Goal: Task Accomplishment & Management: Complete application form

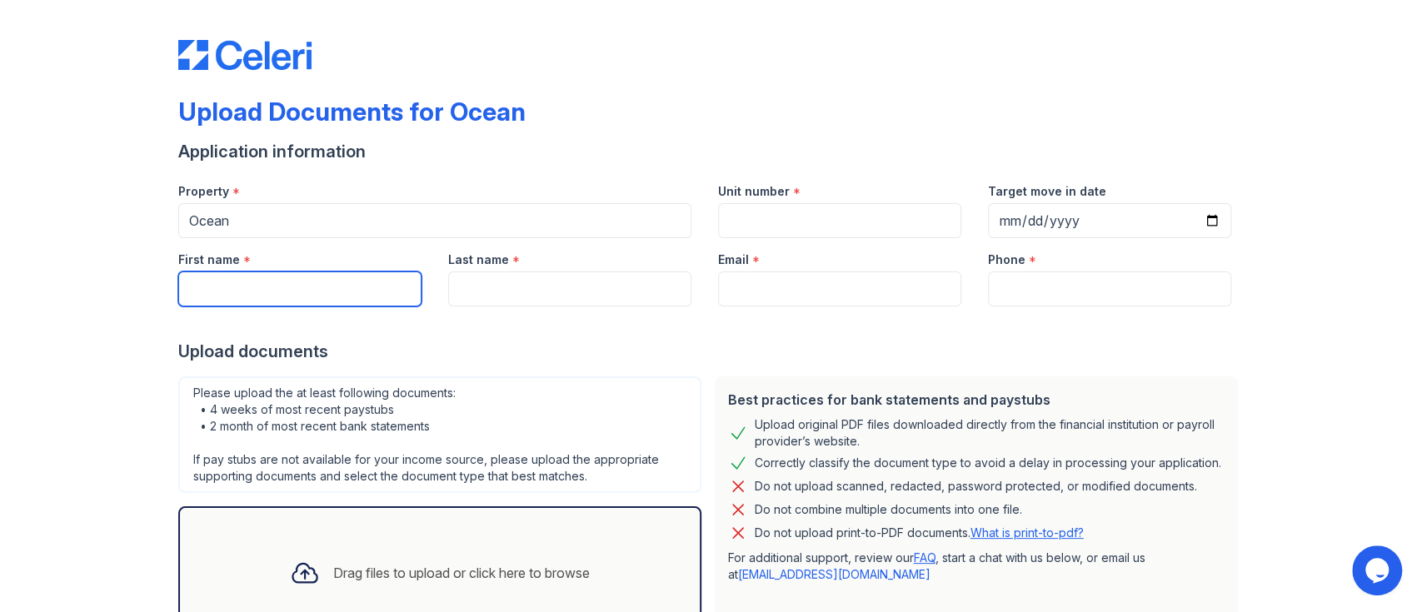
click at [254, 295] on input "First name" at bounding box center [299, 289] width 243 height 35
type input "[PERSON_NAME]"
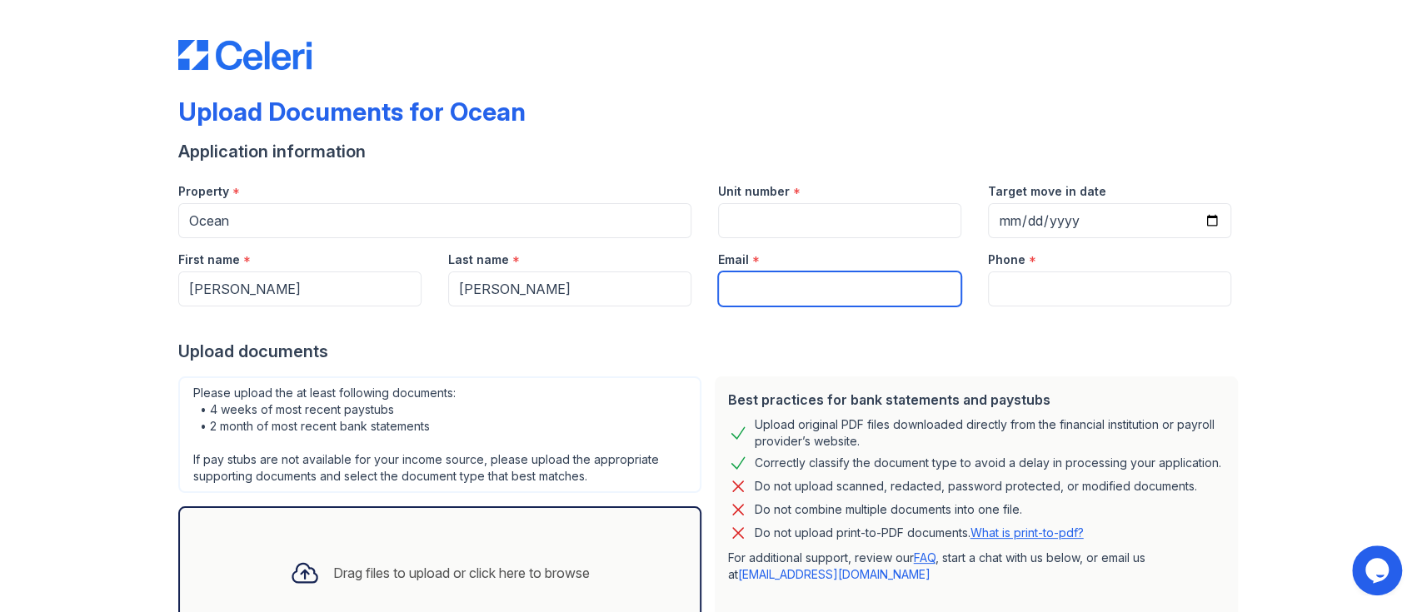
type input "[PERSON_NAME][EMAIL_ADDRESS][DOMAIN_NAME]"
type input "8322350522"
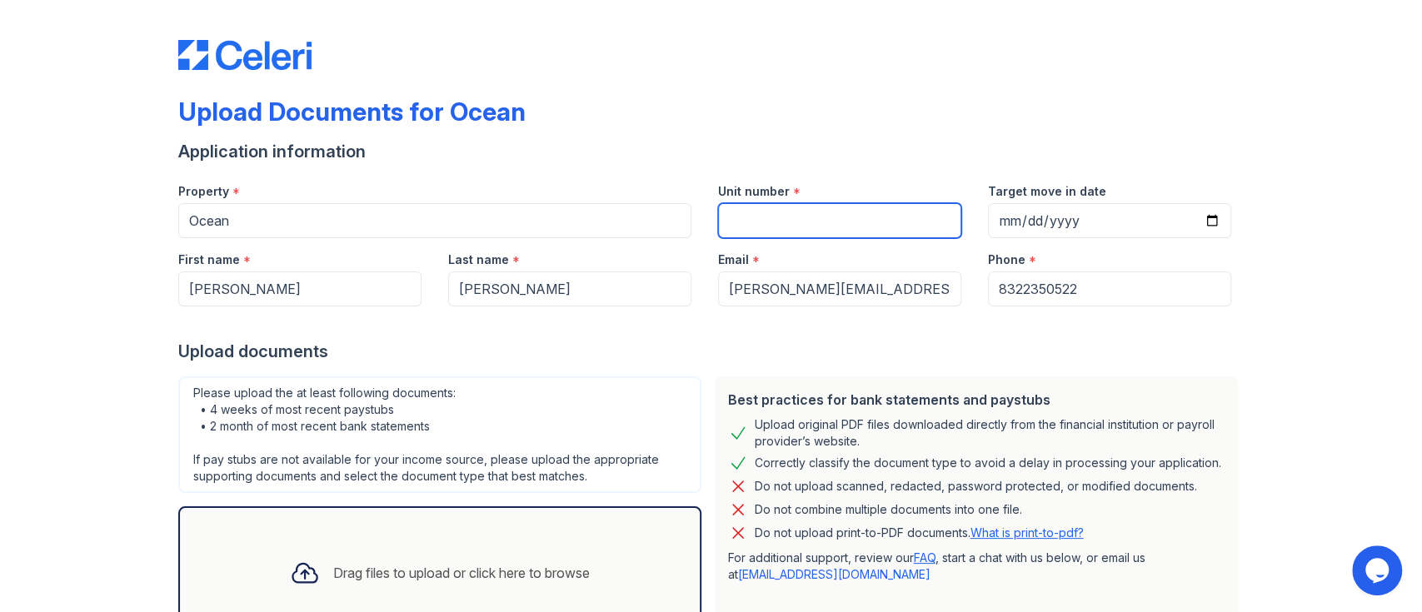
click at [731, 234] on input "Unit number" at bounding box center [839, 220] width 243 height 35
type input "1734"
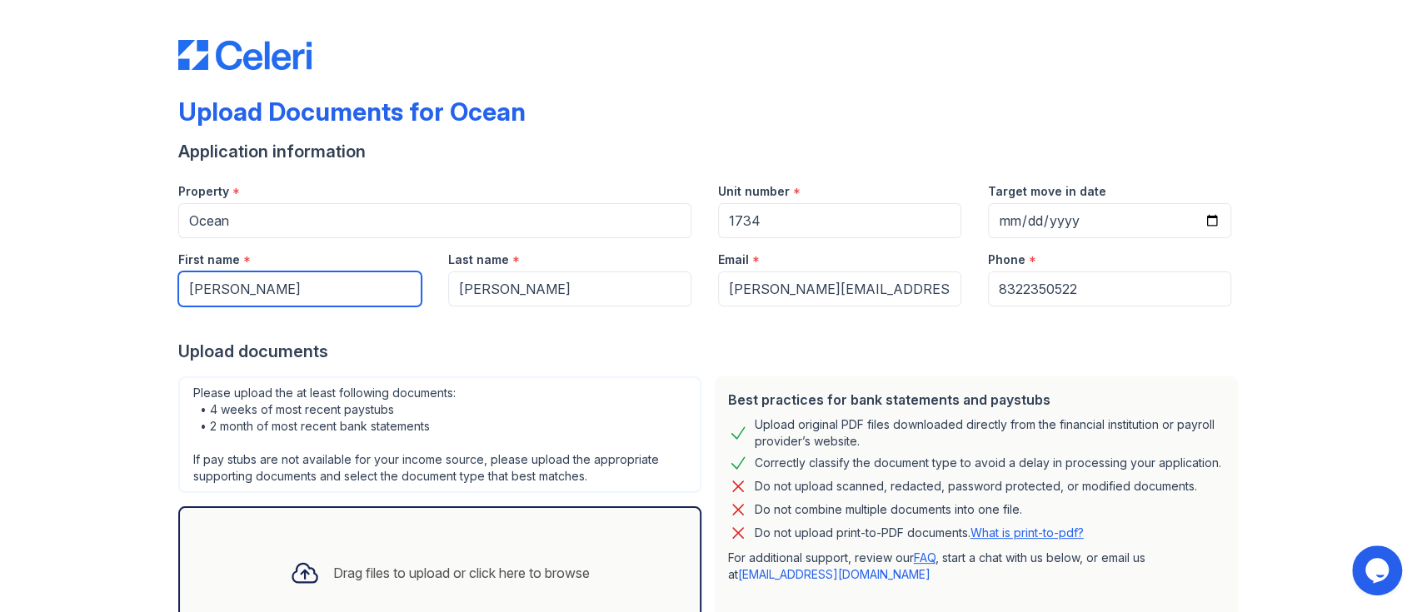
drag, startPoint x: 300, startPoint y: 276, endPoint x: 120, endPoint y: 312, distance: 183.6
click at [120, 312] on div "Upload Documents for Ocean Application information Property * Ocean Unit number…" at bounding box center [711, 371] width 1369 height 743
type input "[PERSON_NAME]"
click at [633, 441] on div "Please upload the at least following documents: • 4 weeks of most recent paystu…" at bounding box center [439, 435] width 523 height 117
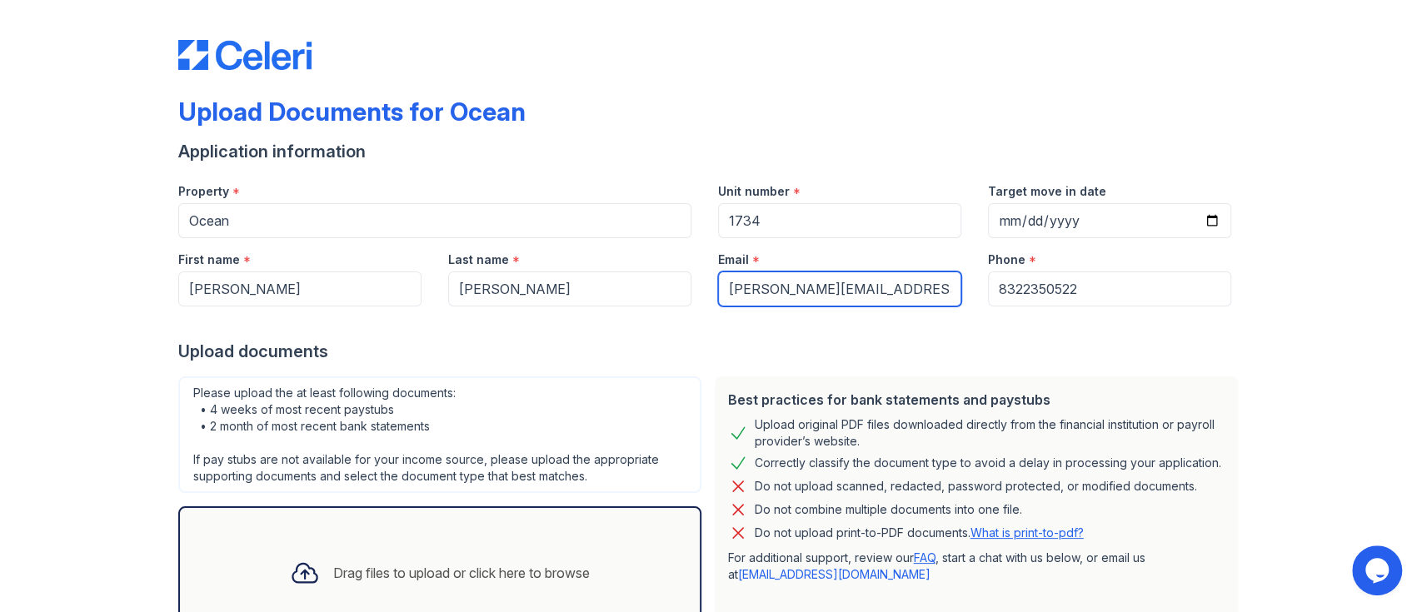
drag, startPoint x: 901, startPoint y: 294, endPoint x: 463, endPoint y: 317, distance: 437.9
click at [463, 317] on form "Application information Property * Ocean Unit number * 1734 Target move in date…" at bounding box center [711, 425] width 1066 height 570
type input "[EMAIL_ADDRESS][DOMAIN_NAME]"
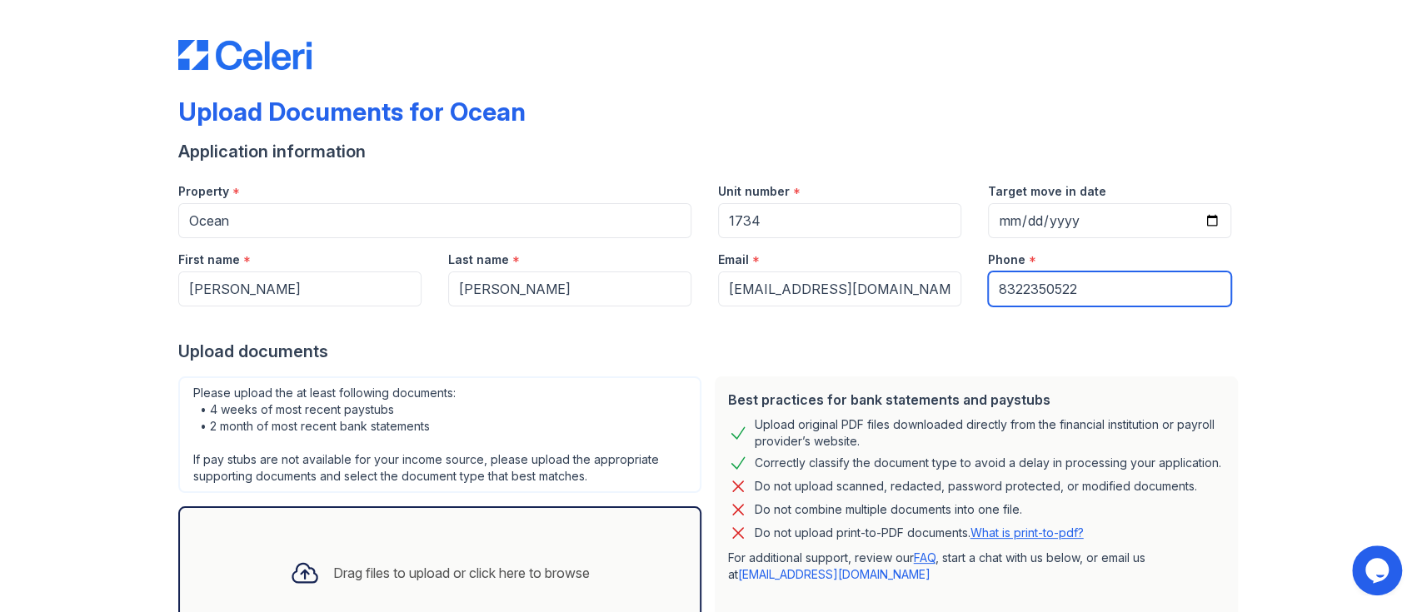
drag, startPoint x: 1116, startPoint y: 277, endPoint x: 921, endPoint y: 294, distance: 195.7
click at [921, 294] on div "First name * [PERSON_NAME] Last name * [PERSON_NAME] Email * [EMAIL_ADDRESS][DO…" at bounding box center [705, 272] width 1080 height 68
type input "7136771668"
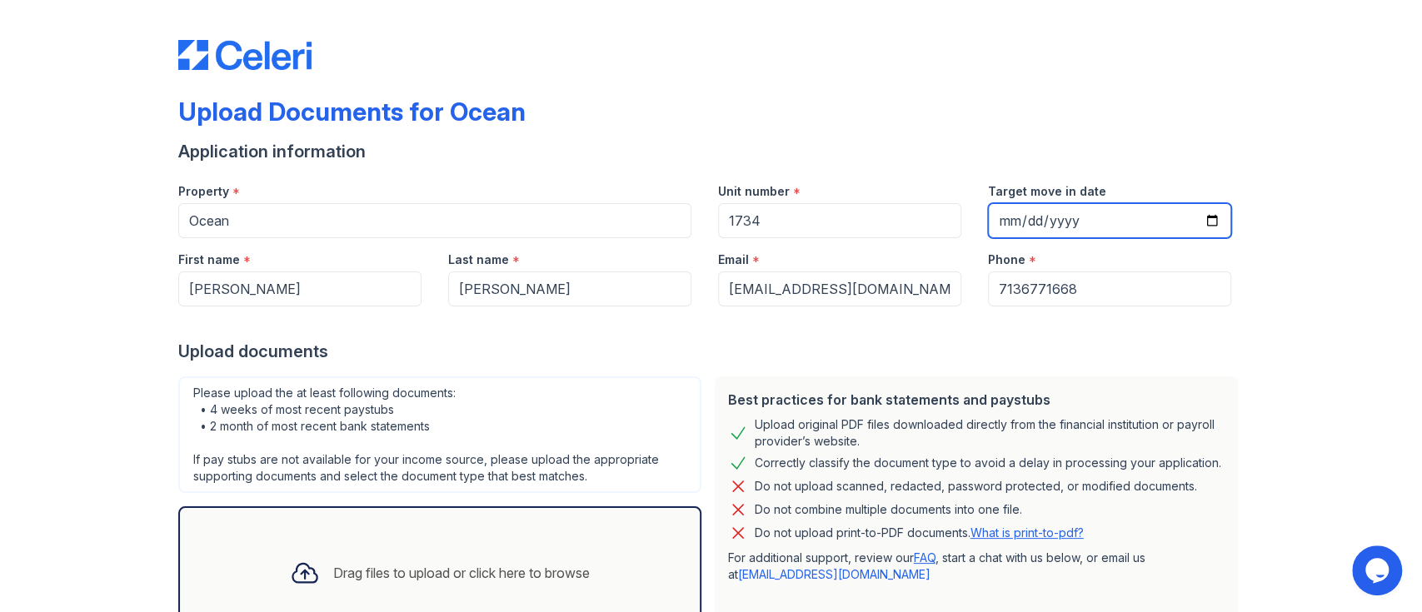
click at [1153, 203] on input "Target move in date" at bounding box center [1109, 220] width 243 height 35
type input "[DATE]"
click at [545, 357] on div "Upload documents" at bounding box center [711, 351] width 1066 height 23
click at [481, 534] on div "Drag files to upload or click here to browse" at bounding box center [439, 572] width 523 height 133
click at [455, 556] on div "Drag files to upload or click here to browse" at bounding box center [440, 573] width 327 height 57
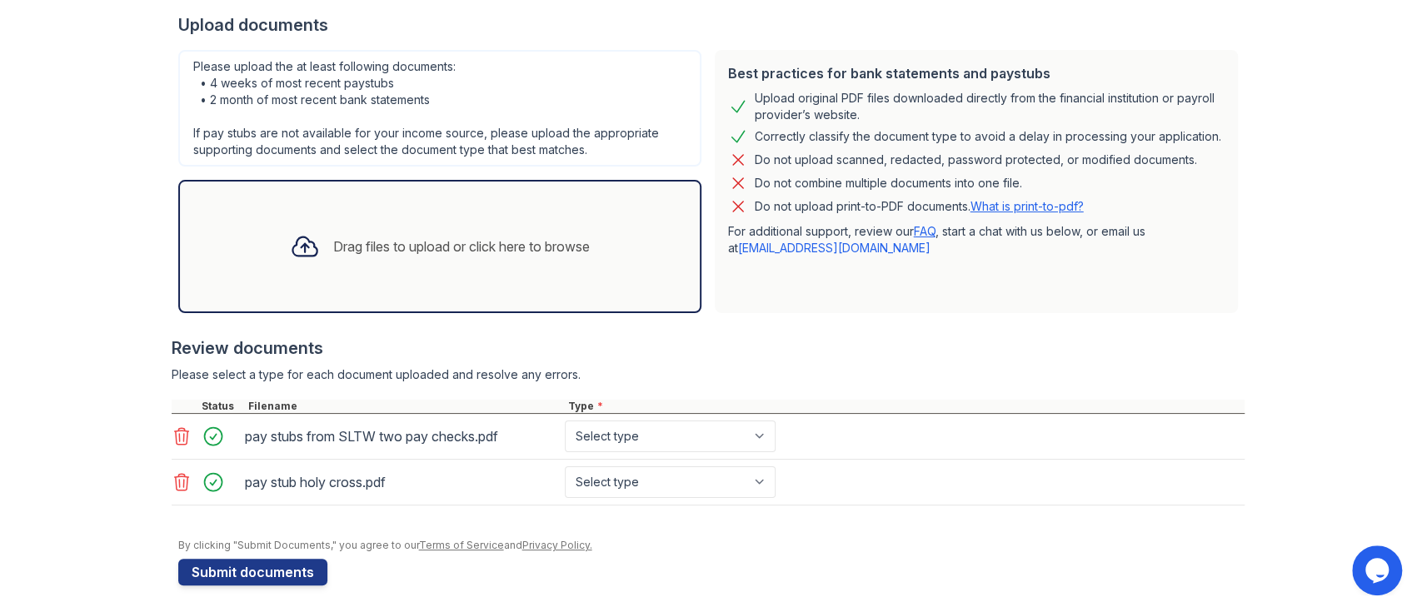
scroll to position [332, 0]
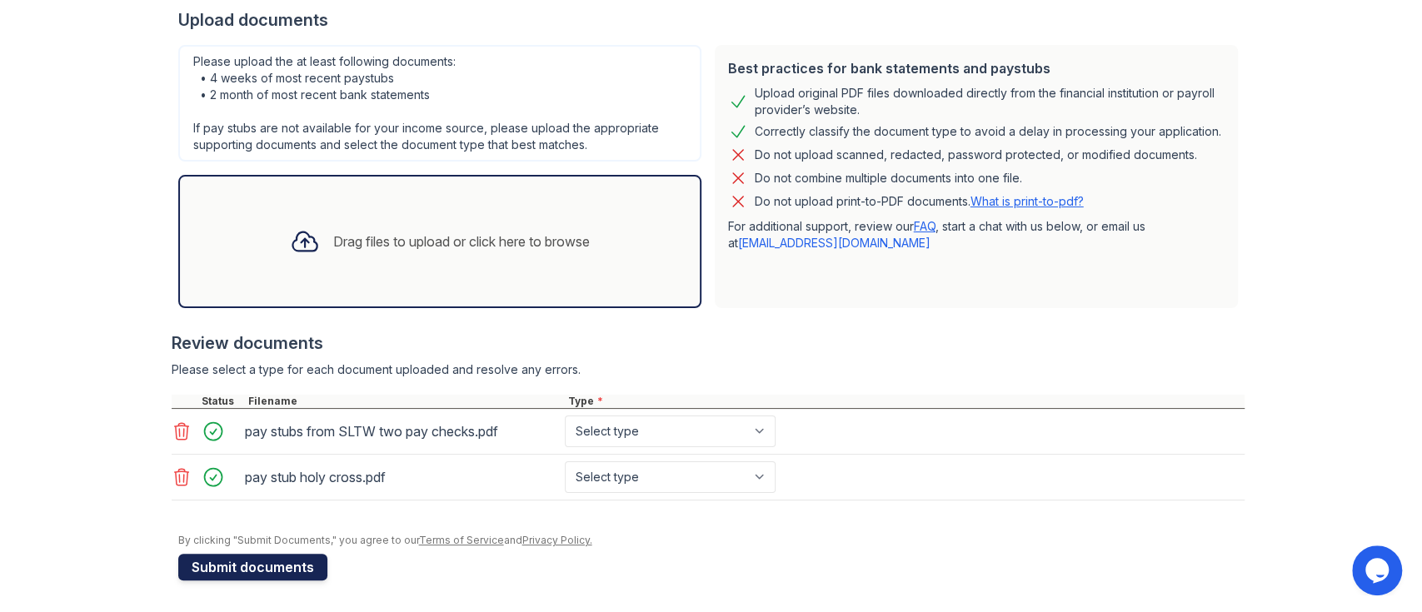
click at [266, 571] on button "Submit documents" at bounding box center [252, 567] width 149 height 27
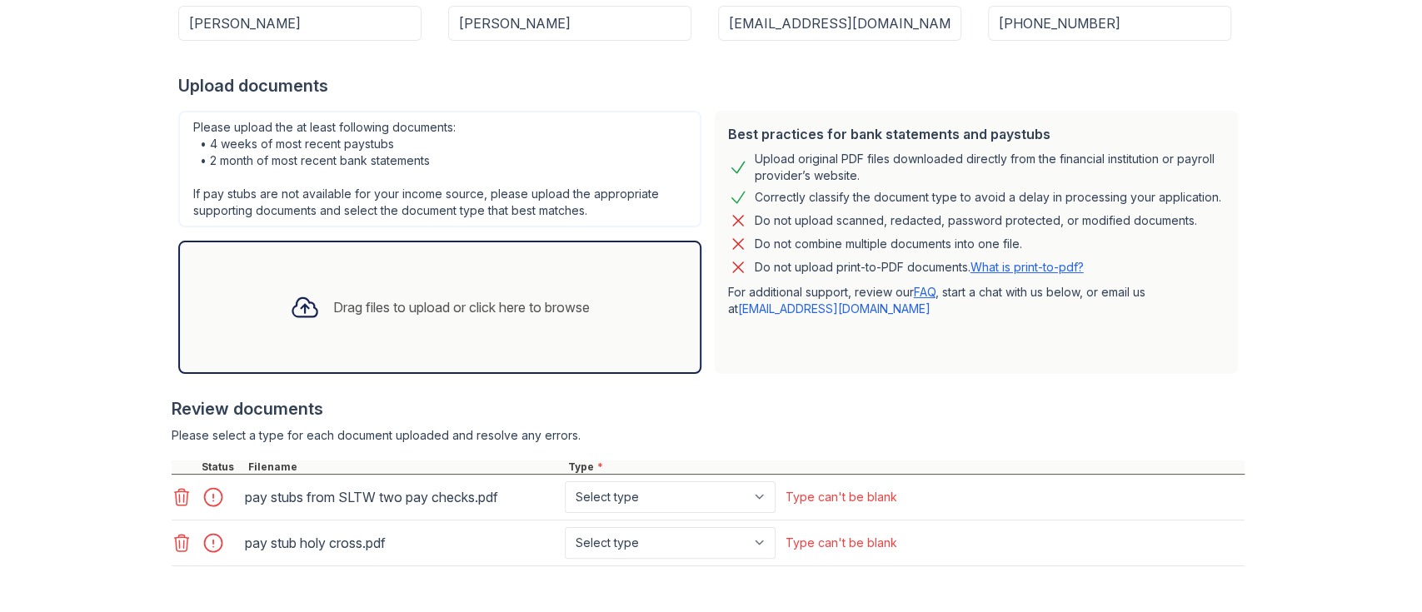
scroll to position [432, 0]
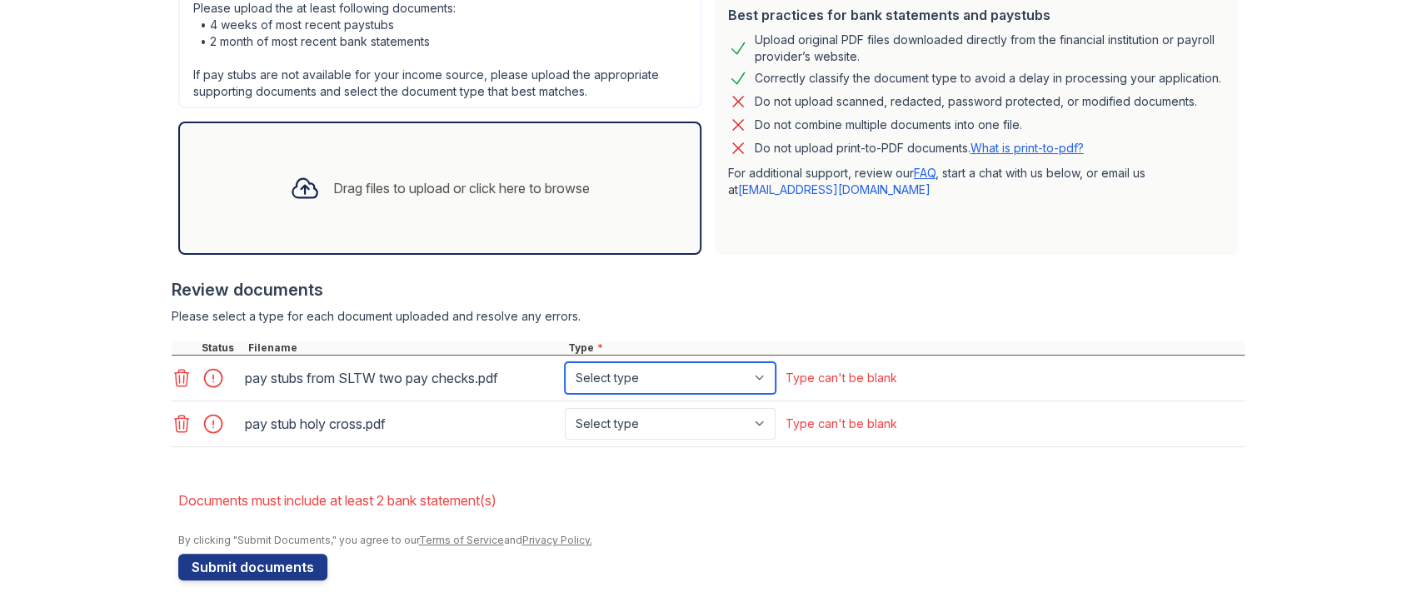
click at [649, 383] on select "Select type Paystub Bank Statement Offer Letter Tax Documents Benefit Award Let…" at bounding box center [670, 378] width 211 height 32
select select "paystub"
click at [565, 362] on select "Select type Paystub Bank Statement Offer Letter Tax Documents Benefit Award Let…" at bounding box center [670, 378] width 211 height 32
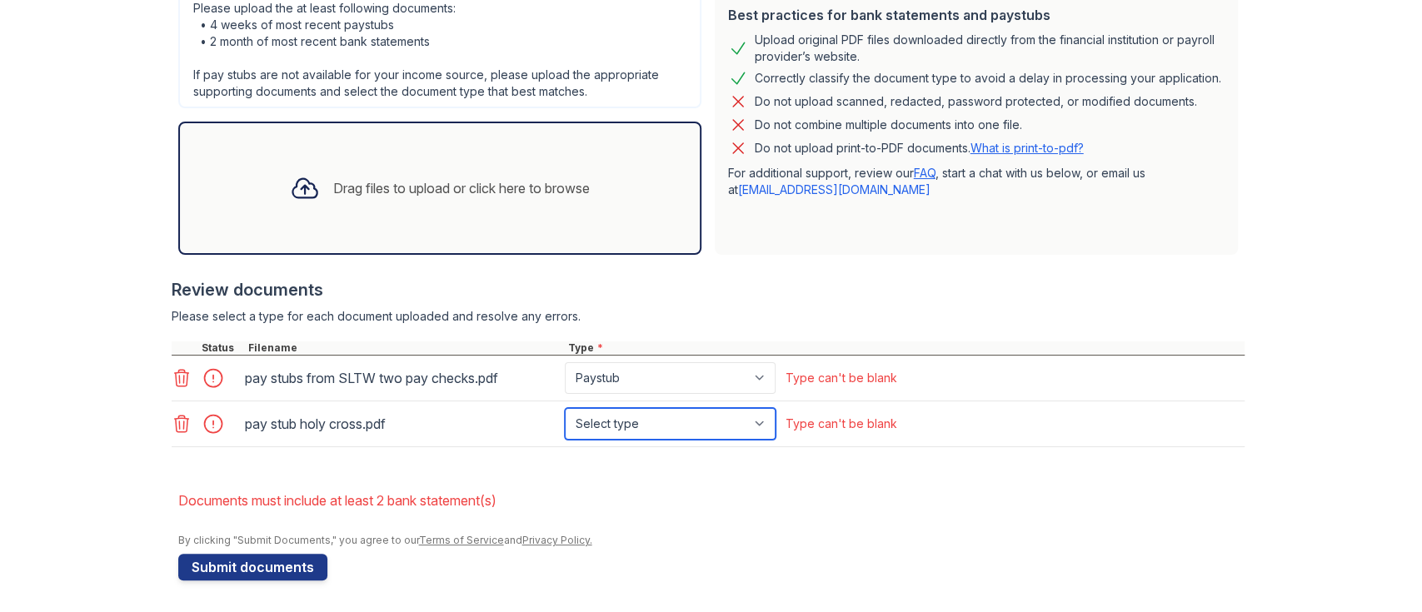
click at [663, 420] on select "Select type Paystub Bank Statement Offer Letter Tax Documents Benefit Award Let…" at bounding box center [670, 424] width 211 height 32
select select "paystub"
click at [565, 408] on select "Select type Paystub Bank Statement Offer Letter Tax Documents Benefit Award Let…" at bounding box center [670, 424] width 211 height 32
click at [294, 570] on button "Submit documents" at bounding box center [252, 567] width 149 height 27
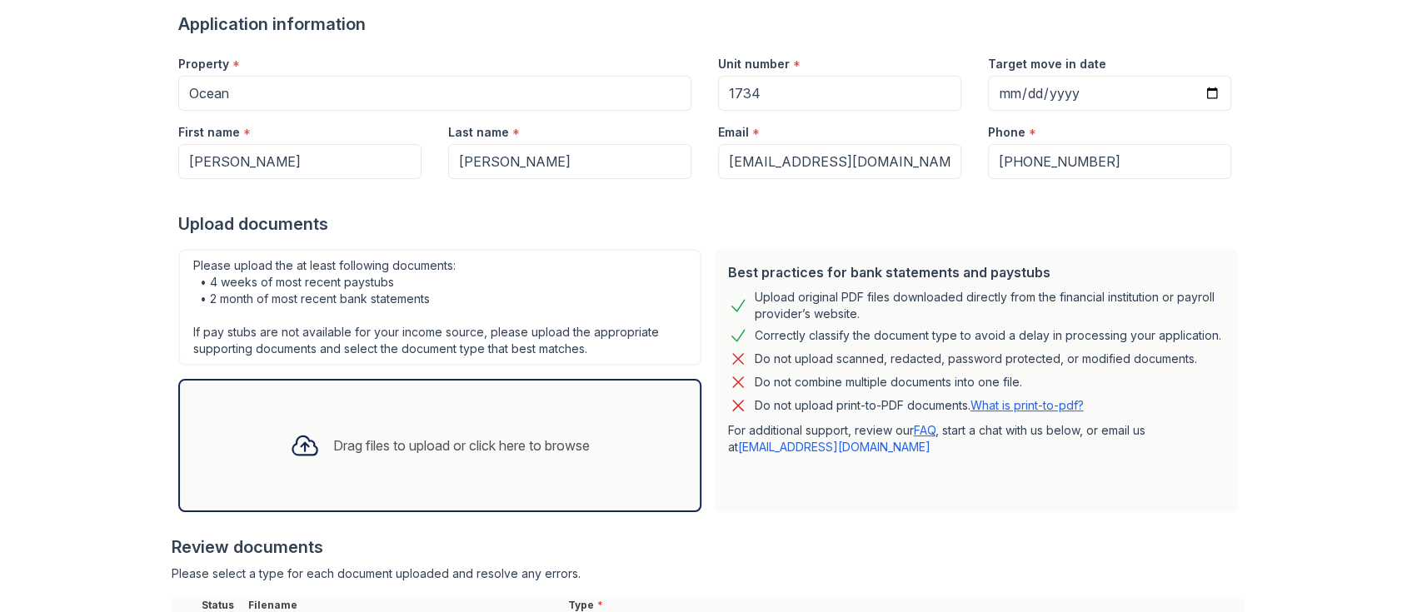
scroll to position [440, 0]
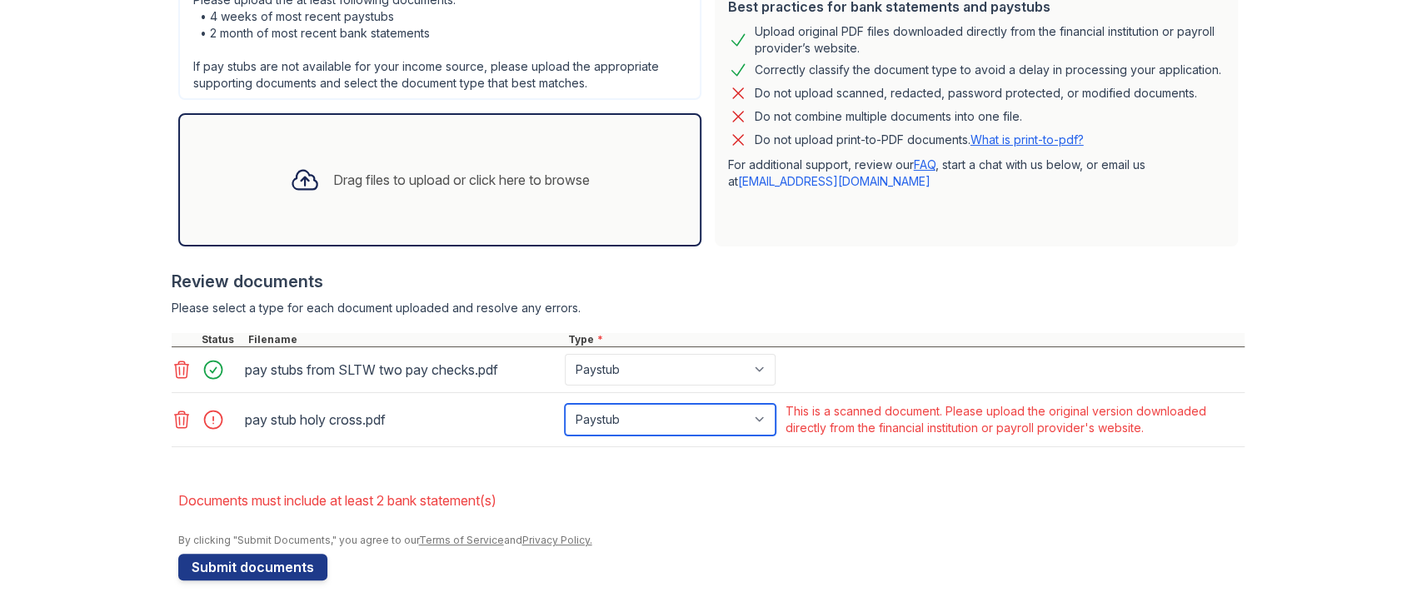
click at [698, 434] on select "Paystub Bank Statement Offer Letter Tax Documents Benefit Award Letter Investme…" at bounding box center [670, 420] width 211 height 32
click at [565, 404] on select "Paystub Bank Statement Offer Letter Tax Documents Benefit Award Letter Investme…" at bounding box center [670, 420] width 211 height 32
click at [677, 430] on select "Paystub Bank Statement Offer Letter Tax Documents Benefit Award Letter Investme…" at bounding box center [670, 420] width 211 height 32
select select "other"
click at [565, 404] on select "Paystub Bank Statement Offer Letter Tax Documents Benefit Award Letter Investme…" at bounding box center [670, 420] width 211 height 32
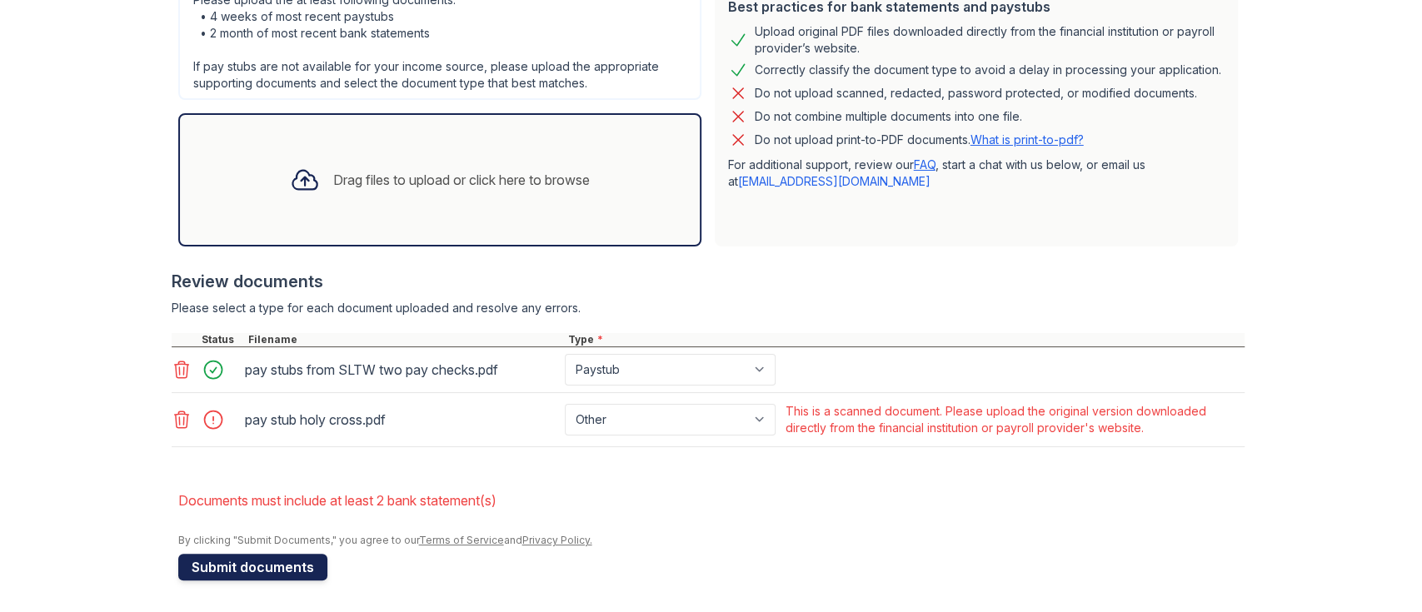
click at [211, 572] on button "Submit documents" at bounding box center [252, 567] width 149 height 27
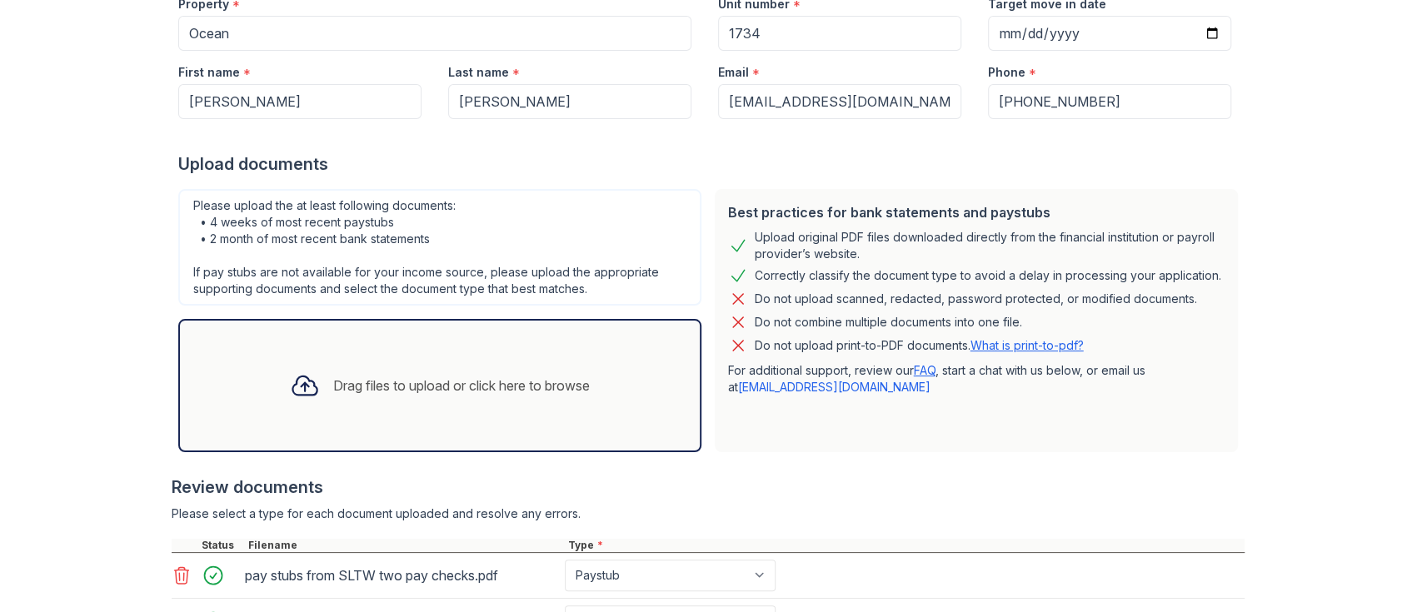
scroll to position [432, 0]
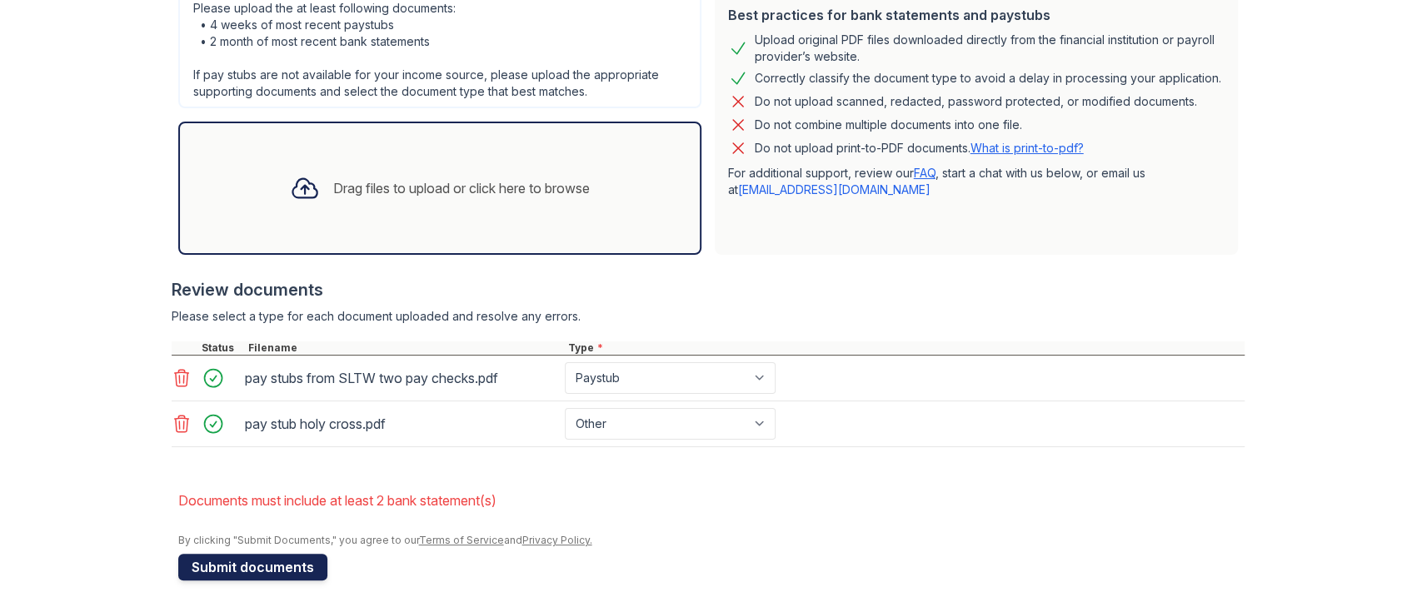
click at [297, 561] on button "Submit documents" at bounding box center [252, 567] width 149 height 27
click at [634, 373] on select "Paystub Bank Statement Offer Letter Tax Documents Benefit Award Letter Investme…" at bounding box center [670, 378] width 211 height 32
select select "other"
click at [565, 362] on select "Paystub Bank Statement Offer Letter Tax Documents Benefit Award Letter Investme…" at bounding box center [670, 378] width 211 height 32
click at [292, 563] on button "Submit documents" at bounding box center [252, 567] width 149 height 27
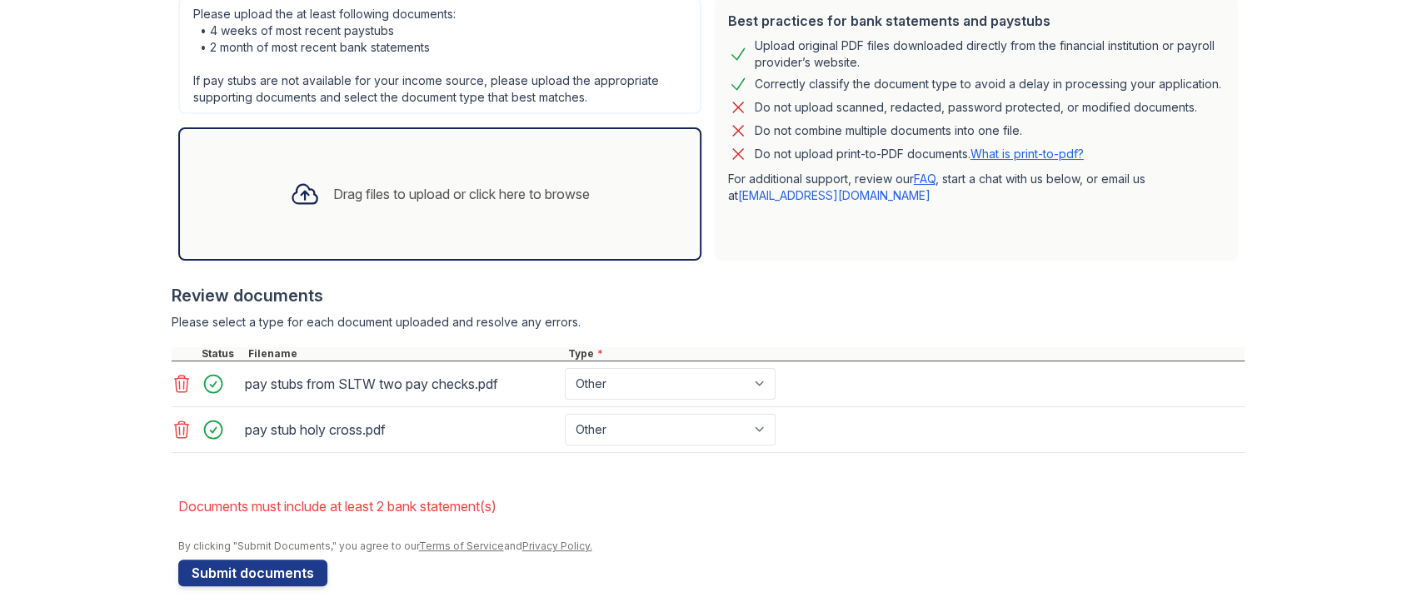
scroll to position [427, 0]
click at [615, 382] on select "Paystub Bank Statement Offer Letter Tax Documents Benefit Award Letter Investme…" at bounding box center [670, 383] width 211 height 32
select select "paystub"
click at [565, 367] on select "Paystub Bank Statement Offer Letter Tax Documents Benefit Award Letter Investme…" at bounding box center [670, 383] width 211 height 32
click at [423, 258] on div "Drag files to upload or click here to browse" at bounding box center [439, 193] width 523 height 133
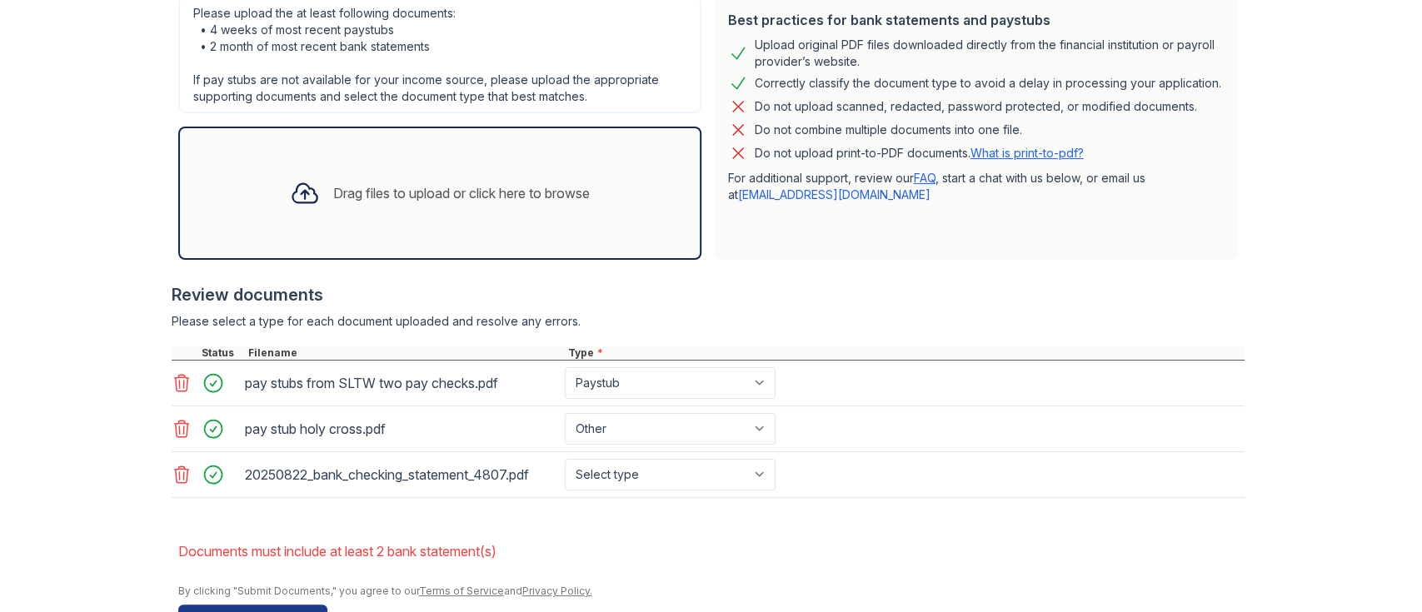
scroll to position [477, 0]
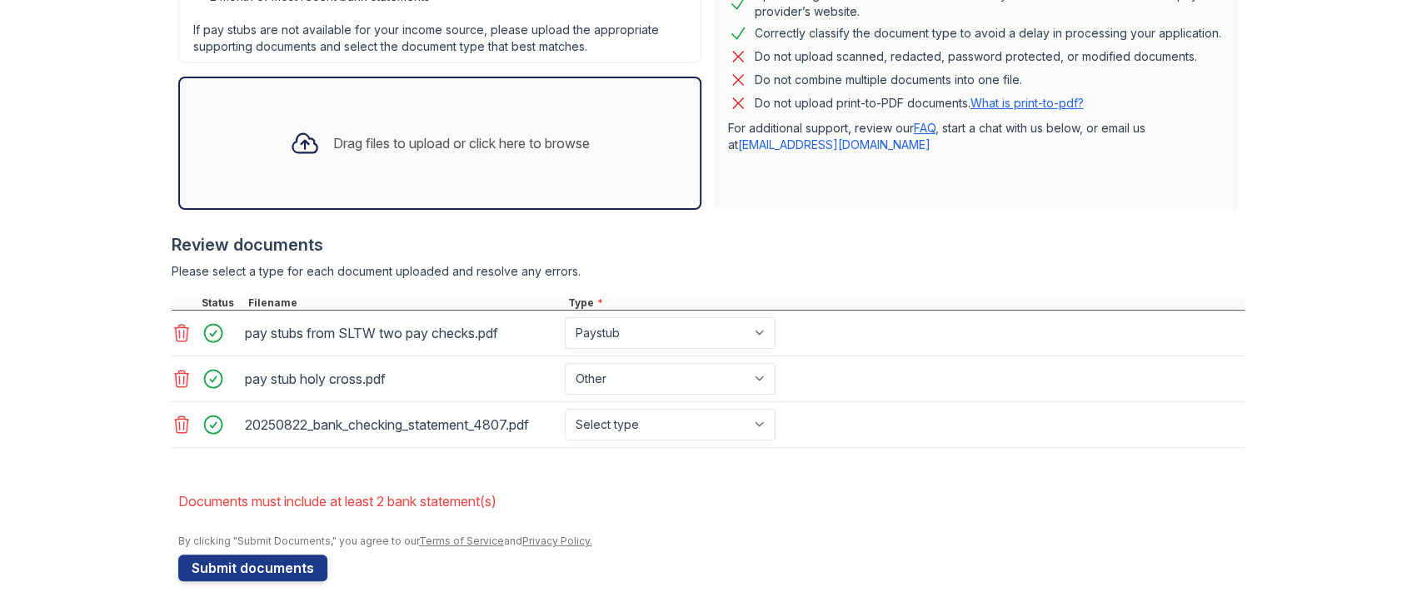
click at [463, 148] on div "Drag files to upload or click here to browse" at bounding box center [461, 143] width 257 height 20
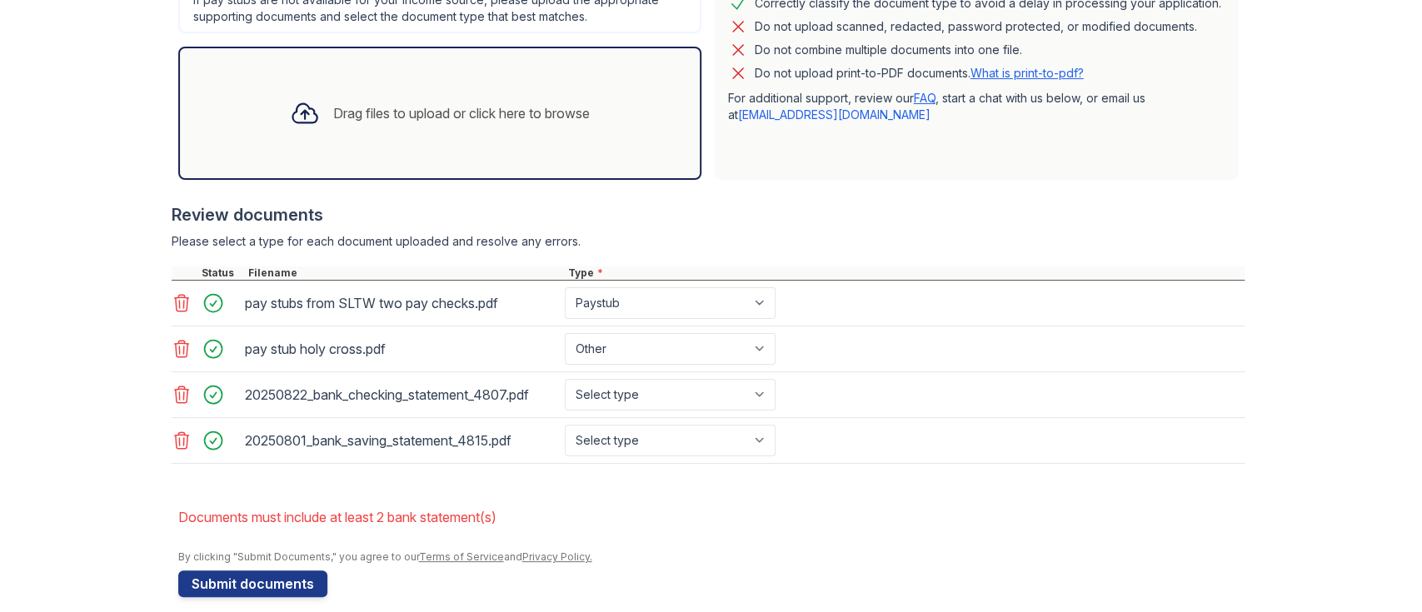
scroll to position [522, 0]
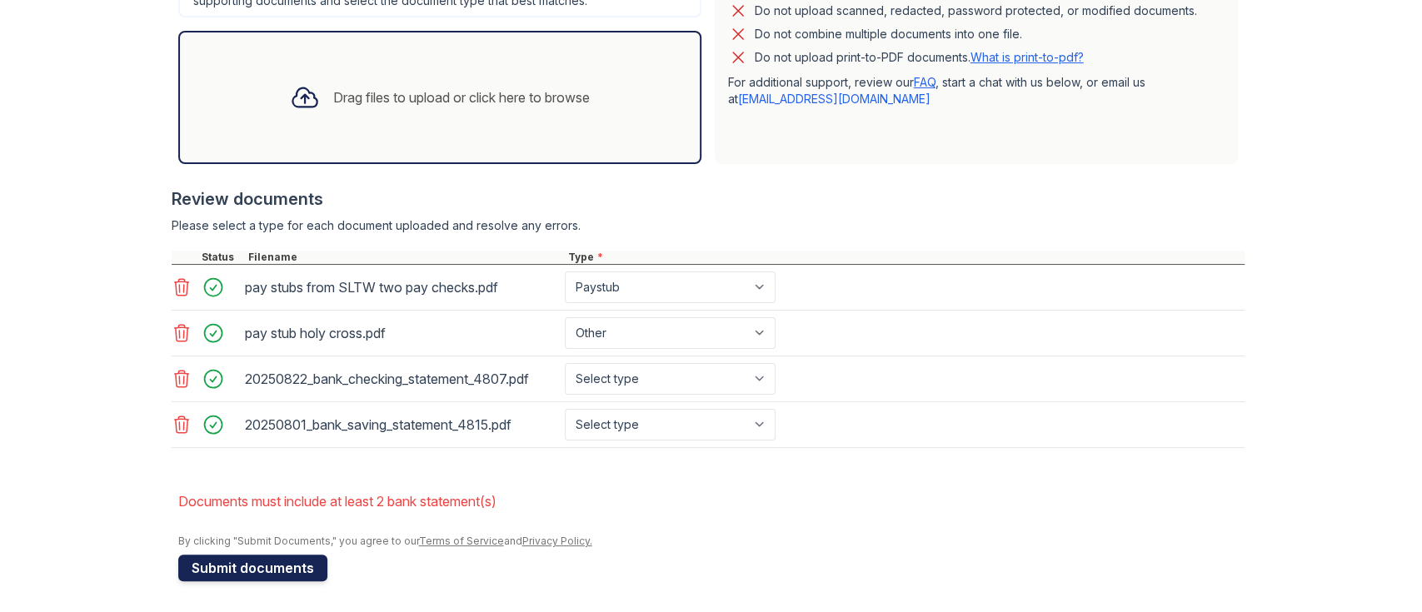
click at [220, 571] on button "Submit documents" at bounding box center [252, 568] width 149 height 27
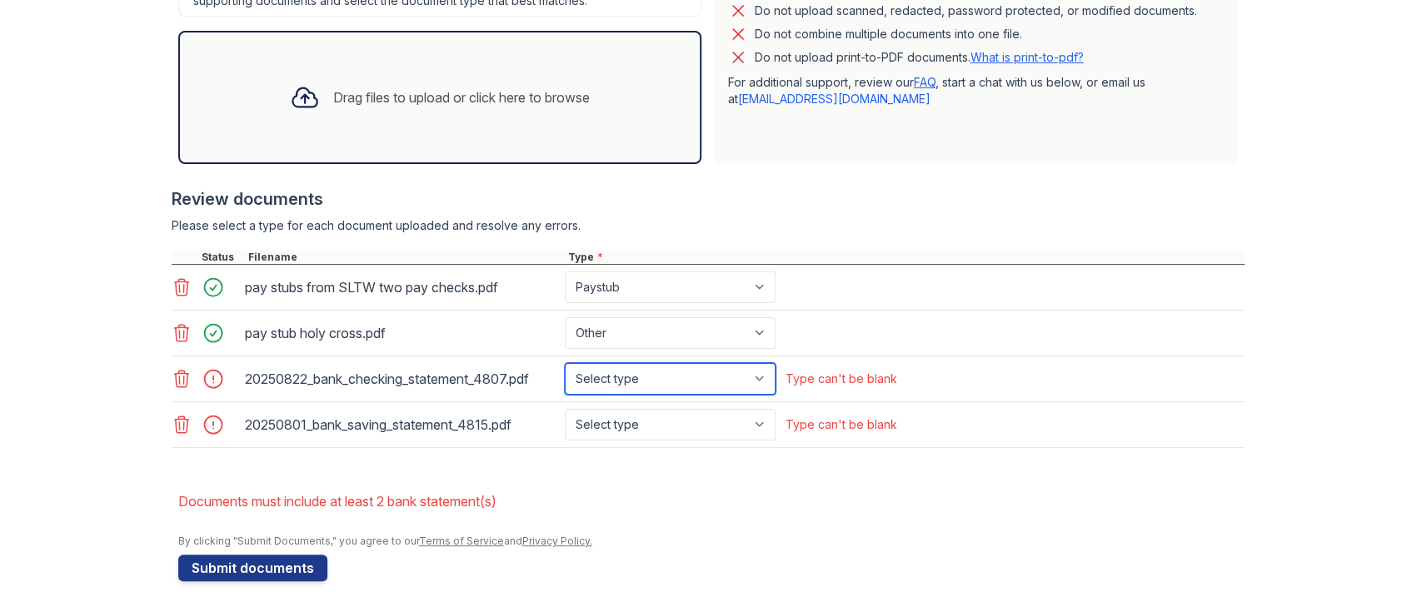
click at [646, 383] on select "Select type Paystub Bank Statement Offer Letter Tax Documents Benefit Award Let…" at bounding box center [670, 379] width 211 height 32
select select "bank_statement"
click at [565, 363] on select "Select type Paystub Bank Statement Offer Letter Tax Documents Benefit Award Let…" at bounding box center [670, 379] width 211 height 32
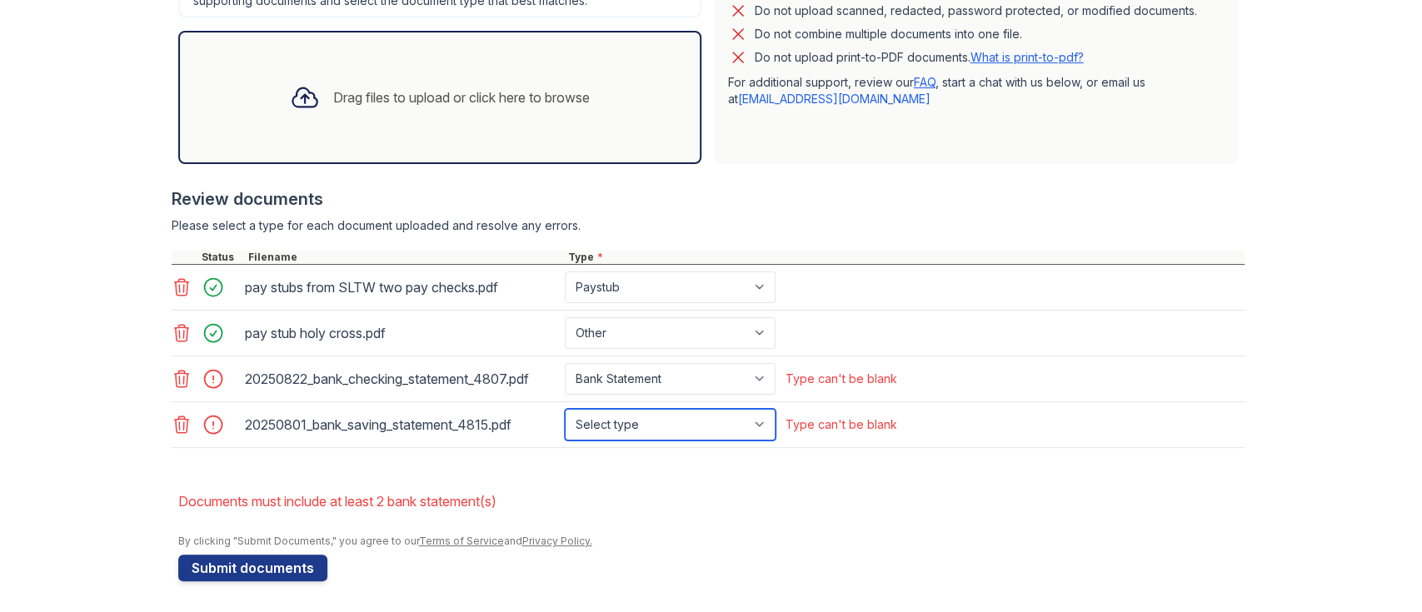
click at [643, 429] on select "Select type Paystub Bank Statement Offer Letter Tax Documents Benefit Award Let…" at bounding box center [670, 425] width 211 height 32
select select "bank_statement"
click at [565, 409] on select "Select type Paystub Bank Statement Offer Letter Tax Documents Benefit Award Let…" at bounding box center [670, 425] width 211 height 32
click at [286, 567] on button "Submit documents" at bounding box center [252, 568] width 149 height 27
